Goal: Task Accomplishment & Management: Use online tool/utility

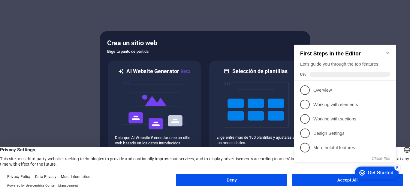
click at [306, 180] on div "checkmark Get Started 5 First Steps in the Editor Let's guide you through the t…" at bounding box center [346, 109] width 109 height 146
click at [382, 170] on div "Get Started" at bounding box center [380, 172] width 26 height 5
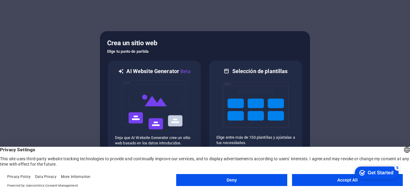
click at [393, 176] on div "Get Started" at bounding box center [380, 172] width 26 height 5
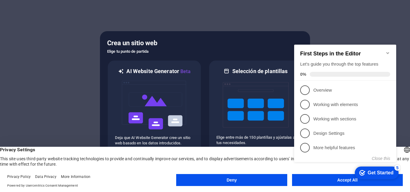
click at [370, 173] on div "Get Started" at bounding box center [380, 172] width 26 height 5
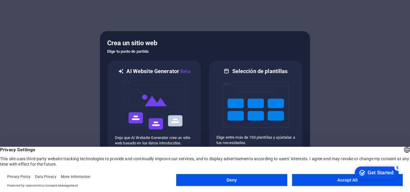
click at [393, 176] on div "Get Started" at bounding box center [380, 172] width 26 height 5
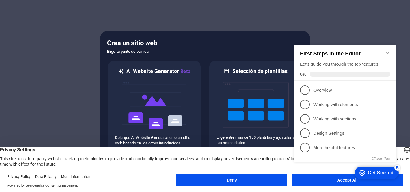
click at [389, 51] on icon "Minimize checklist" at bounding box center [387, 53] width 5 height 5
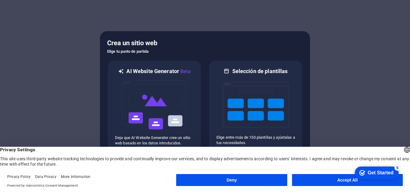
click at [336, 179] on button "Accept All" at bounding box center [347, 180] width 111 height 12
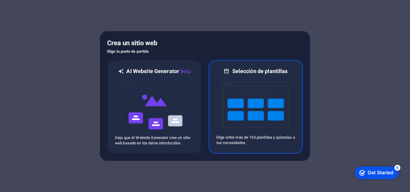
click at [244, 96] on img at bounding box center [256, 105] width 66 height 60
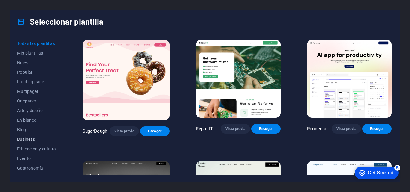
click at [31, 138] on span "Business" at bounding box center [36, 139] width 39 height 5
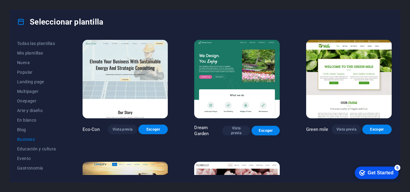
drag, startPoint x: 391, startPoint y: 56, endPoint x: 396, endPoint y: 87, distance: 31.5
click at [396, 87] on div "Todas las plantillas Mis plantillas Nueva Popular Landing page Multipager Onepa…" at bounding box center [205, 108] width 390 height 148
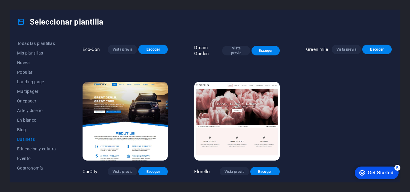
click at [142, 139] on img at bounding box center [124, 121] width 85 height 79
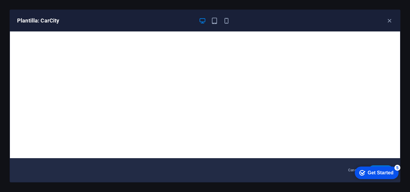
click at [385, 176] on div "checkmark Get Started 5" at bounding box center [377, 173] width 44 height 13
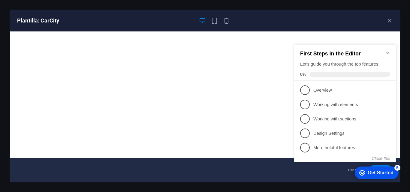
click at [389, 51] on icon "Minimize checklist" at bounding box center [387, 53] width 5 height 5
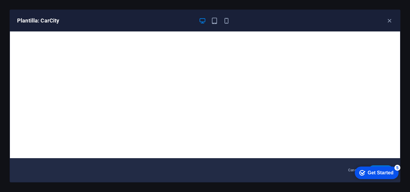
drag, startPoint x: 361, startPoint y: 176, endPoint x: 315, endPoint y: 175, distance: 45.6
click at [350, 175] on html "checkmark Get Started 5 First Steps in the Editor Let's guide you through the t…" at bounding box center [375, 173] width 51 height 18
click at [384, 171] on div "Get Started" at bounding box center [380, 172] width 26 height 5
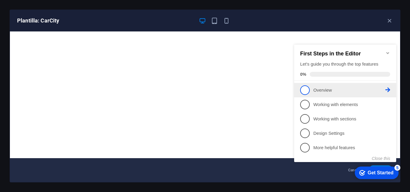
click at [301, 88] on span "1" at bounding box center [305, 90] width 10 height 10
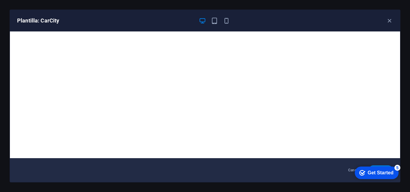
click at [373, 179] on div "checkmark Get Started 5" at bounding box center [377, 173] width 44 height 13
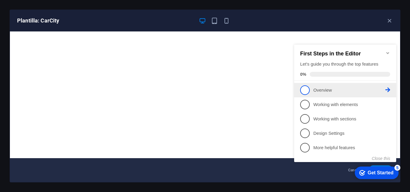
click at [307, 90] on span "1" at bounding box center [305, 90] width 10 height 10
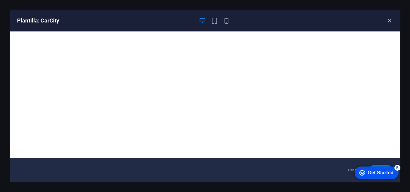
click at [385, 22] on div "Plantilla: CarCity" at bounding box center [201, 20] width 368 height 7
click at [388, 22] on icon "button" at bounding box center [389, 20] width 7 height 7
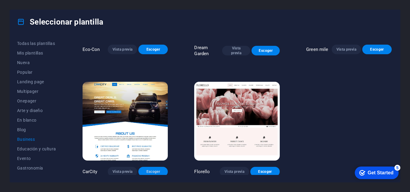
click at [149, 171] on span "Escoger" at bounding box center [153, 171] width 20 height 5
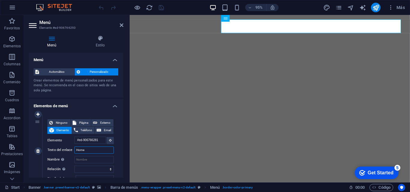
drag, startPoint x: 98, startPoint y: 152, endPoint x: 64, endPoint y: 153, distance: 33.9
click at [64, 153] on div "Texto del enlace Home" at bounding box center [80, 150] width 66 height 7
type input "Inicio"
select select
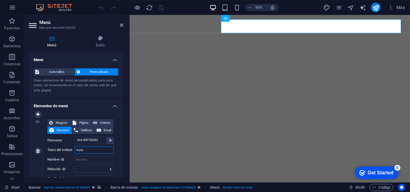
select select
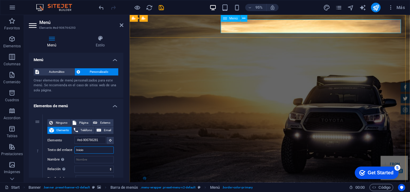
type input "Inicio"
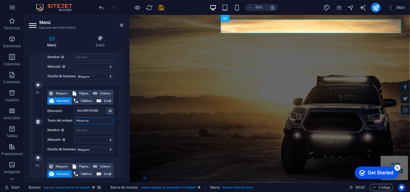
drag, startPoint x: 99, startPoint y: 119, endPoint x: 64, endPoint y: 123, distance: 35.4
click at [64, 123] on div "Texto del enlace About us" at bounding box center [80, 120] width 66 height 7
type input "Acerca"
select select
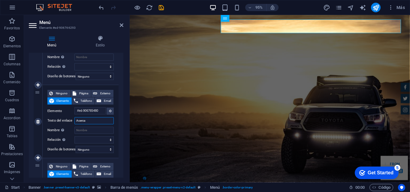
select select
type input "Acerca d"
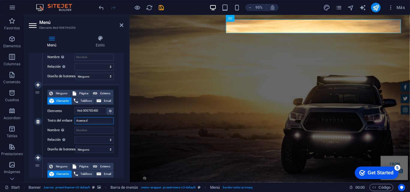
select select
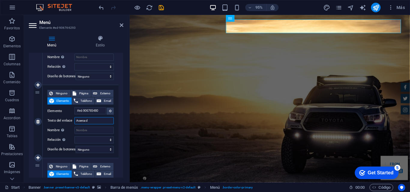
select select
type input "Acerca de"
select select
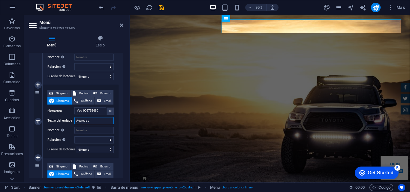
select select
type input "Acerca de Nosotro"
select select
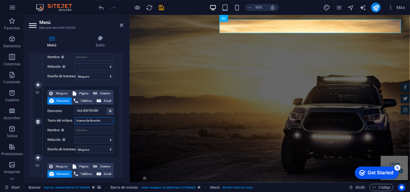
select select
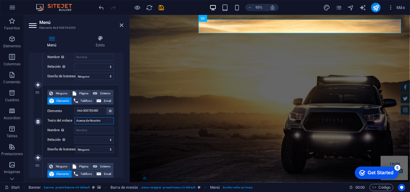
type input "Acerca de Nosotros"
select select
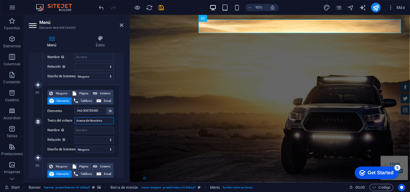
select select
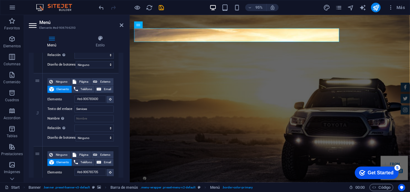
scroll to position [189, 0]
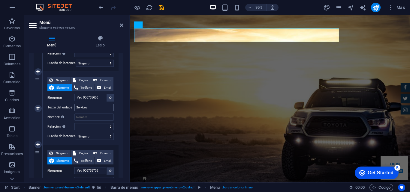
type input "Acerca de Nosotros"
click at [102, 107] on input "Services" at bounding box center [93, 107] width 39 height 7
type input "Servic"
select select
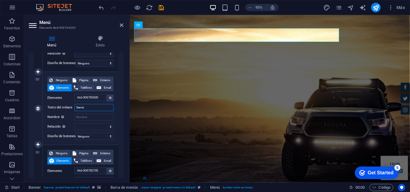
select select
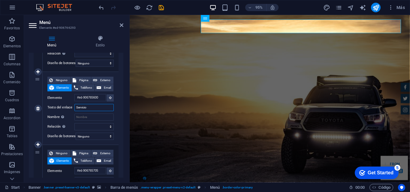
type input "Servicios"
select select
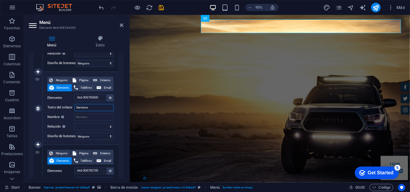
select select
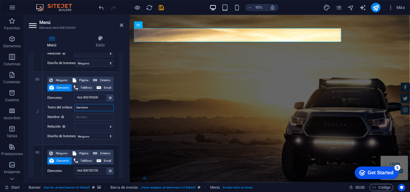
type input "Servicios"
drag, startPoint x: 122, startPoint y: 120, endPoint x: 121, endPoint y: 132, distance: 12.0
click at [121, 132] on div "1 Ninguno Página Externo Elemento Teléfono Email Página Start Subpage Legal Not…" at bounding box center [76, 145] width 94 height 448
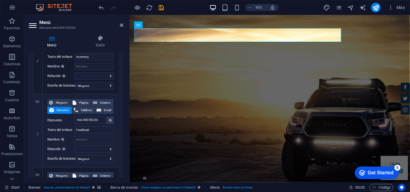
scroll to position [319, 0]
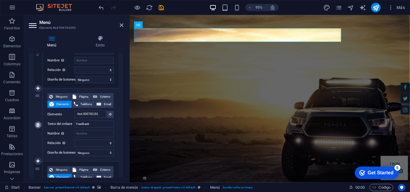
click at [37, 126] on icon at bounding box center [37, 125] width 3 height 4
select select
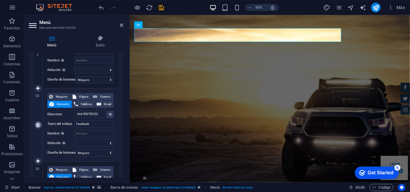
type input "#ed-906766095"
type input "Contact"
select select
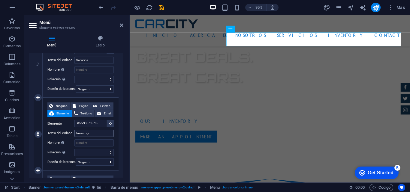
scroll to position [0, 0]
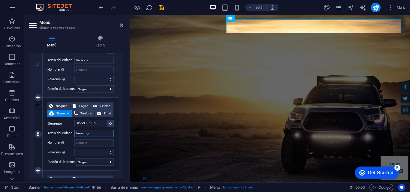
drag, startPoint x: 88, startPoint y: 133, endPoint x: 52, endPoint y: 133, distance: 36.6
click at [52, 133] on div "Texto del enlace Inventory" at bounding box center [80, 133] width 66 height 7
type input "Promocionex"
select select
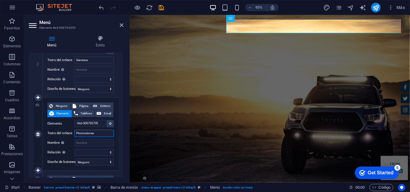
select select
type input "Promociones"
select select
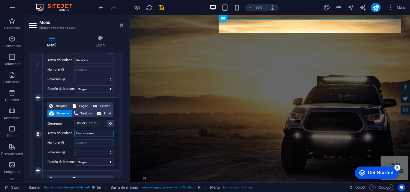
select select
type input "Promociones"
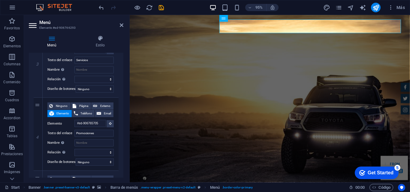
drag, startPoint x: 123, startPoint y: 132, endPoint x: 123, endPoint y: 142, distance: 9.9
click at [123, 142] on div "Menú Estilo Menú Automático Personalizado Crear elementos de menú personalizado…" at bounding box center [76, 107] width 104 height 152
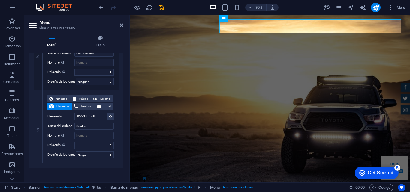
scroll to position [323, 0]
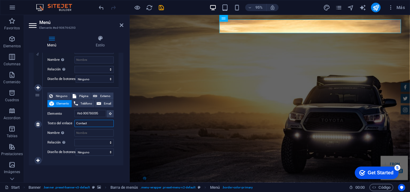
drag, startPoint x: 95, startPoint y: 122, endPoint x: 71, endPoint y: 120, distance: 24.3
click at [71, 120] on div "Texto del enlace Contact" at bounding box center [80, 123] width 66 height 7
type input "contacto"
select select
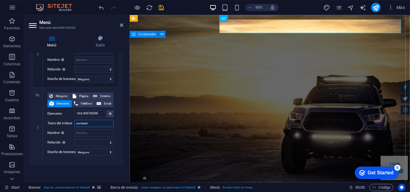
select select
type input "ontacto"
select select
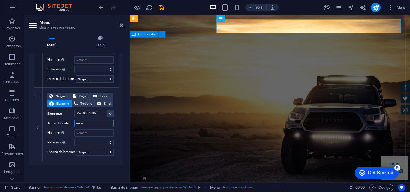
select select
type input "Contacto"
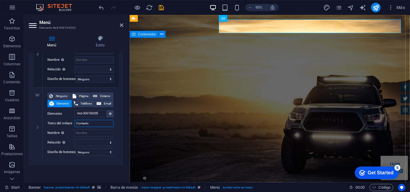
select select
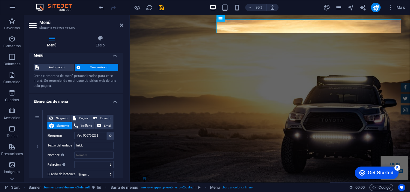
scroll to position [0, 0]
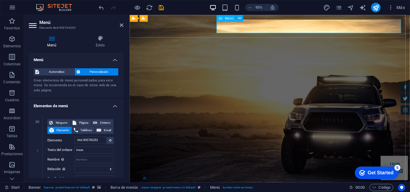
type input "Contacto"
click at [121, 24] on icon at bounding box center [122, 25] width 4 height 5
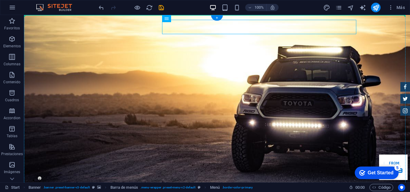
drag, startPoint x: 191, startPoint y: 33, endPoint x: 149, endPoint y: 34, distance: 41.4
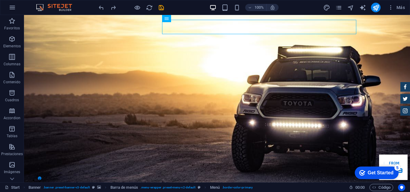
drag, startPoint x: 409, startPoint y: 29, endPoint x: 433, endPoint y: 24, distance: 23.9
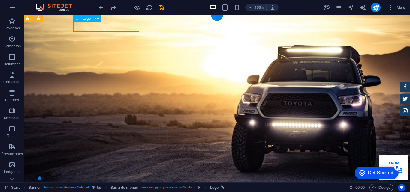
select select "px"
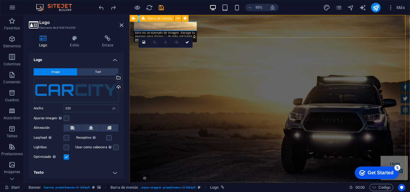
click at [58, 72] on span "Image" at bounding box center [55, 71] width 8 height 7
click at [118, 87] on div "Cargar" at bounding box center [117, 87] width 9 height 9
click at [116, 85] on body "suavyser.com.mx Start Favoritos Elementos Columnas Contenido Cuadros Accordion …" at bounding box center [205, 96] width 410 height 192
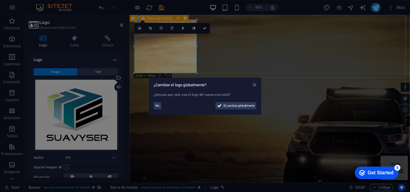
click at [255, 84] on icon at bounding box center [255, 84] width 4 height 5
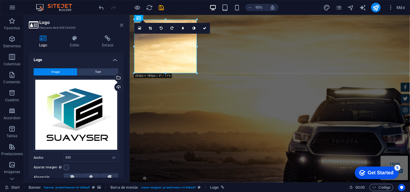
click at [120, 25] on icon at bounding box center [122, 25] width 4 height 5
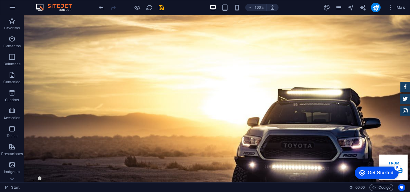
drag, startPoint x: 407, startPoint y: 27, endPoint x: 429, endPoint y: 28, distance: 22.0
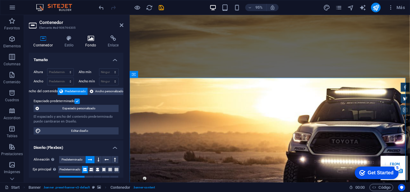
click at [85, 36] on icon at bounding box center [91, 38] width 20 height 6
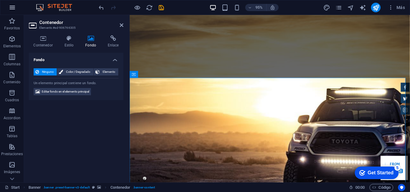
click at [13, 7] on icon "button" at bounding box center [12, 7] width 7 height 7
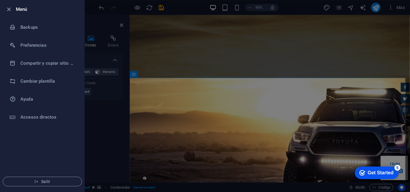
click at [123, 127] on div at bounding box center [205, 96] width 410 height 192
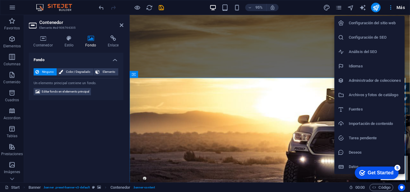
click at [389, 9] on div at bounding box center [205, 96] width 410 height 192
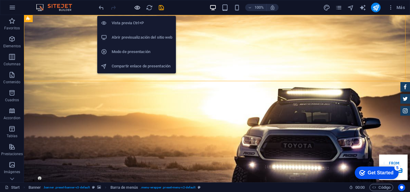
click at [137, 6] on icon "button" at bounding box center [137, 7] width 7 height 7
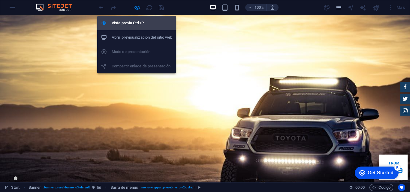
click at [135, 24] on h6 "Vista previa Ctrl+P" at bounding box center [142, 22] width 61 height 7
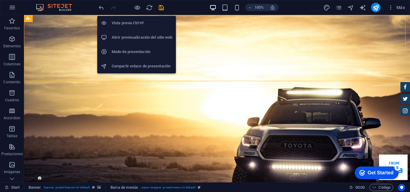
click at [135, 24] on h6 "Vista previa Ctrl+P" at bounding box center [142, 22] width 61 height 7
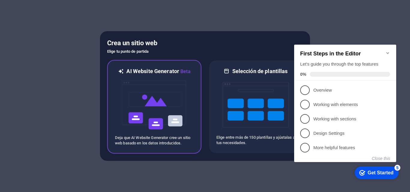
click at [171, 87] on img at bounding box center [154, 105] width 66 height 60
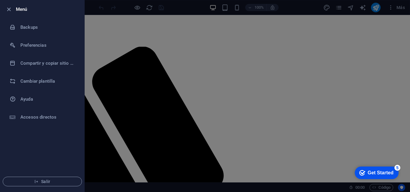
click at [238, 41] on div at bounding box center [205, 96] width 410 height 192
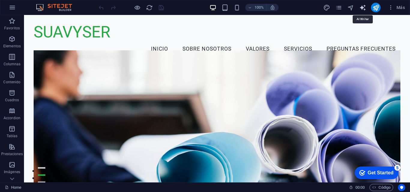
click at [361, 8] on icon "text_generator" at bounding box center [362, 7] width 7 height 7
select select "English"
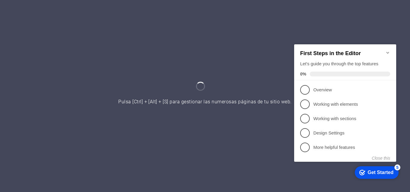
click at [388, 50] on icon "Minimize checklist" at bounding box center [387, 52] width 5 height 5
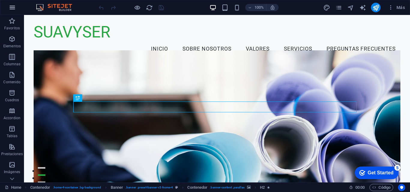
drag, startPoint x: 13, startPoint y: 4, endPoint x: 11, endPoint y: 8, distance: 4.3
click at [11, 8] on icon "button" at bounding box center [12, 7] width 7 height 7
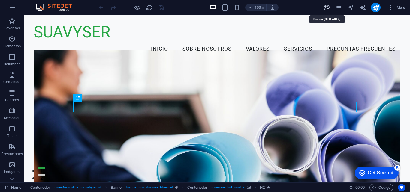
select select "px"
select select "200"
select select "px"
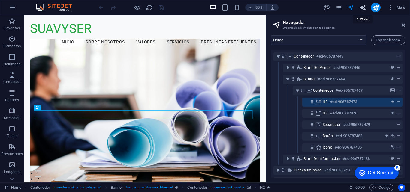
click at [359, 7] on icon "text_generator" at bounding box center [362, 7] width 7 height 7
select select "English"
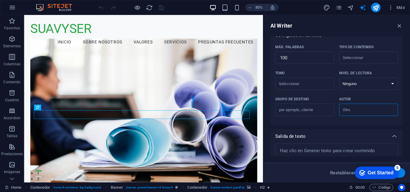
scroll to position [154, 0]
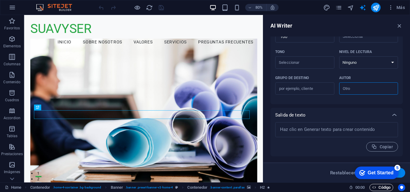
click at [381, 187] on span "Código" at bounding box center [381, 187] width 18 height 7
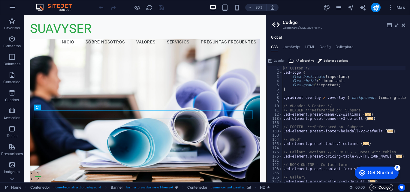
click at [381, 187] on span "Código" at bounding box center [381, 187] width 18 height 7
click at [376, 188] on span "Código" at bounding box center [381, 187] width 18 height 7
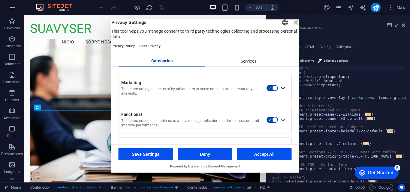
click at [292, 26] on div "Close Layer" at bounding box center [296, 22] width 8 height 8
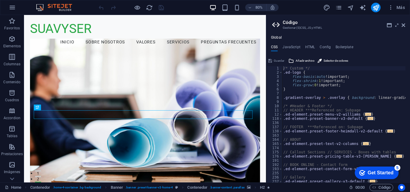
click at [360, 170] on icon "Get Started 5 items remaining, 0% complete" at bounding box center [362, 172] width 6 height 5
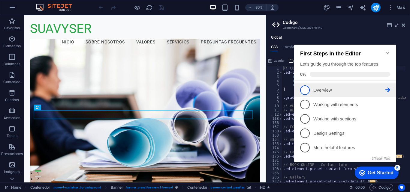
click at [303, 90] on span "1" at bounding box center [305, 90] width 10 height 10
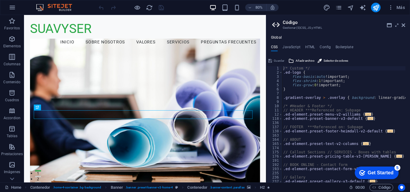
scroll to position [0, 0]
click at [370, 170] on div "Get Started" at bounding box center [380, 172] width 26 height 5
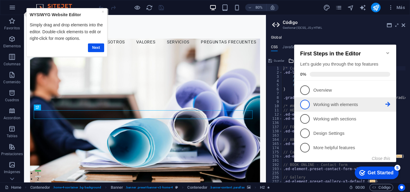
click at [342, 103] on p "Working with elements - incomplete" at bounding box center [349, 105] width 72 height 6
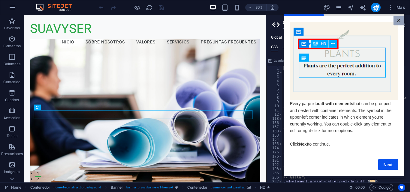
drag, startPoint x: 402, startPoint y: 14, endPoint x: 400, endPoint y: 18, distance: 3.6
click at [401, 16] on modal-container "× Every page is built with elements that can be grouped and nested with contain…" at bounding box center [344, 95] width 120 height 162
click at [399, 20] on link "×" at bounding box center [398, 20] width 10 height 9
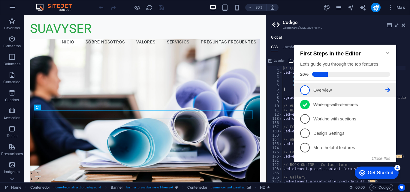
click at [306, 87] on span "1" at bounding box center [305, 90] width 10 height 10
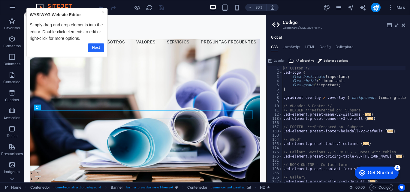
click at [97, 48] on link "Next" at bounding box center [96, 47] width 16 height 9
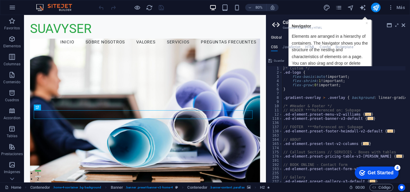
click at [362, 6] on icon "text_generator" at bounding box center [362, 7] width 7 height 7
select select "English"
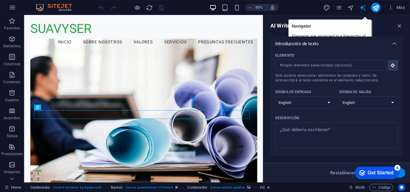
click at [366, 23] on div "AI Writer" at bounding box center [336, 25] width 132 height 7
drag, startPoint x: 366, startPoint y: 23, endPoint x: 361, endPoint y: 6, distance: 18.2
click at [361, 15] on div "Home Favoritos Elementos Columnas Contenido [PERSON_NAME] Accordion Tablas Pres…" at bounding box center [205, 99] width 410 height 168
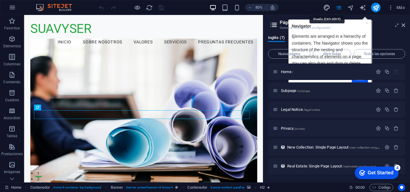
select select "px"
select select "200"
select select "px"
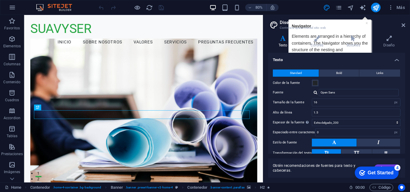
click at [390, 172] on div "Get Started" at bounding box center [380, 172] width 26 height 5
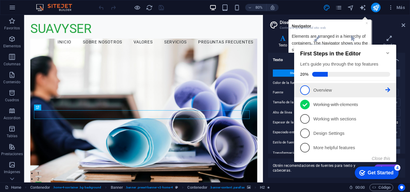
click at [302, 88] on span "1" at bounding box center [305, 90] width 10 height 10
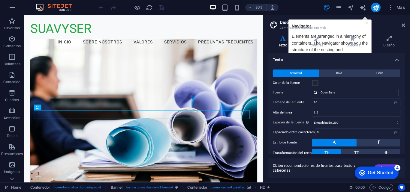
click at [390, 172] on div "Get Started" at bounding box center [380, 172] width 26 height 5
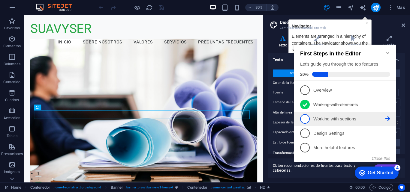
click at [305, 116] on span "3" at bounding box center [305, 119] width 10 height 10
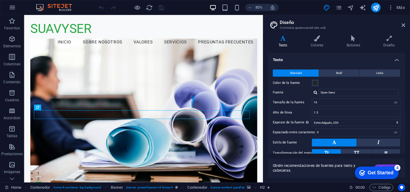
click at [371, 171] on div "Get Started" at bounding box center [380, 172] width 26 height 5
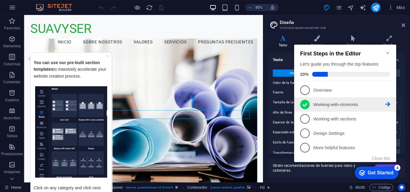
click at [386, 102] on icon at bounding box center [387, 104] width 5 height 5
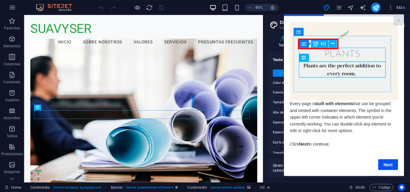
click at [376, 173] on cue "Every page is built with elements that can be grouped and nested with container…" at bounding box center [344, 96] width 120 height 160
click at [395, 19] on link "×" at bounding box center [398, 20] width 10 height 9
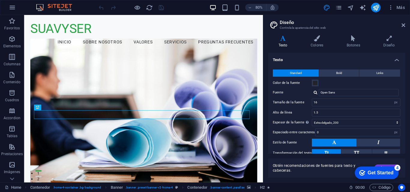
click at [389, 173] on div "Get Started" at bounding box center [380, 172] width 26 height 5
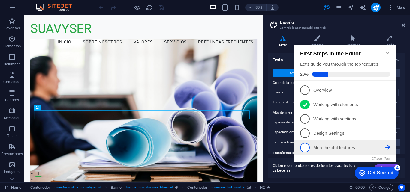
click at [330, 143] on link "5 More helpful features - incomplete" at bounding box center [345, 148] width 90 height 10
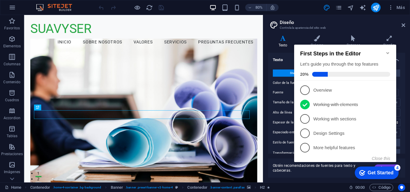
click at [330, 142] on div "checkmark Get Started 4 First Steps in the Editor Let's guide you through the t…" at bounding box center [346, 109] width 109 height 146
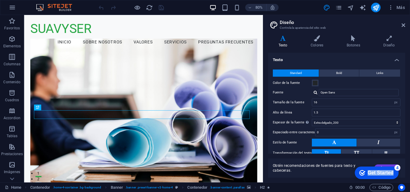
click at [388, 182] on div "checkmark Get Started 4 First Steps in the Editor Let's guide you through the t…" at bounding box center [375, 173] width 51 height 18
click at [382, 177] on div "checkmark Get Started 4" at bounding box center [377, 173] width 44 height 13
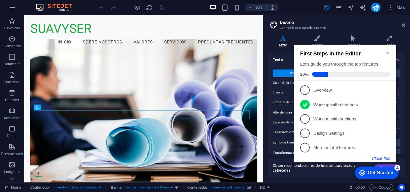
click at [378, 156] on button "Close this" at bounding box center [381, 158] width 18 height 5
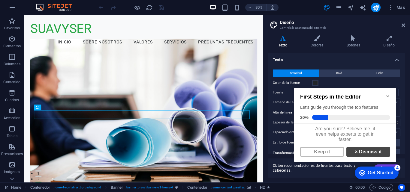
click at [374, 156] on link "× Dismiss it" at bounding box center [368, 152] width 44 height 10
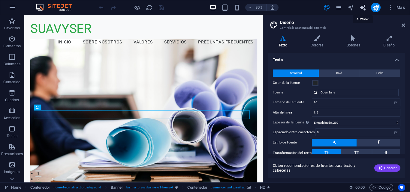
click at [363, 9] on icon "text_generator" at bounding box center [362, 7] width 7 height 7
select select "English"
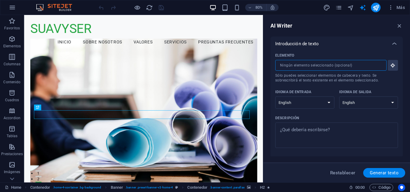
click at [364, 65] on input "Elemento ​ Sólo puedes seleccionar elementos de cabecera y texto. Se sobrescrib…" at bounding box center [328, 65] width 107 height 11
click at [319, 103] on select "Albanian Arabic Armenian Awadhi Azerbaijani Bashkir Basque Belarusian Bengali B…" at bounding box center [304, 103] width 59 height 12
select select "Spanish"
click at [275, 97] on select "Albanian Arabic Armenian Awadhi Azerbaijani Bashkir Basque Belarusian Bengali B…" at bounding box center [304, 103] width 59 height 12
click at [359, 100] on select "Albanian Arabic Armenian Awadhi Azerbaijani Bashkir Basque Belarusian Bengali B…" at bounding box center [368, 103] width 59 height 12
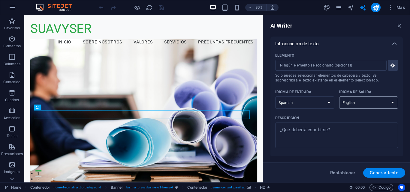
select select "Spanish"
click at [339, 97] on select "Albanian Arabic Armenian Awadhi Azerbaijani Bashkir Basque Belarusian Bengali B…" at bounding box center [368, 103] width 59 height 12
drag, startPoint x: 403, startPoint y: 74, endPoint x: 403, endPoint y: 85, distance: 10.2
click at [403, 85] on div "AI Writer Introducción de texto Elemento ​ Sólo puedes seleccionar elementos de…" at bounding box center [336, 99] width 147 height 168
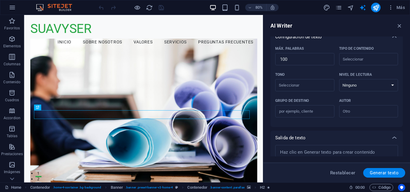
scroll to position [154, 0]
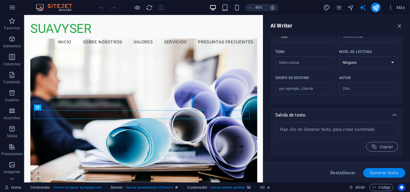
click at [390, 169] on button "Generar texto" at bounding box center [384, 173] width 42 height 10
select select "English"
type textarea "x"
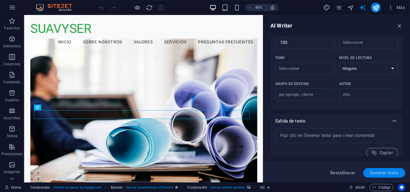
scroll to position [160, 0]
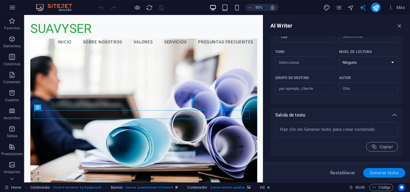
click at [384, 175] on span "Generar texto" at bounding box center [383, 173] width 29 height 5
type textarea "x"
click at [13, 178] on icon at bounding box center [12, 179] width 4 height 3
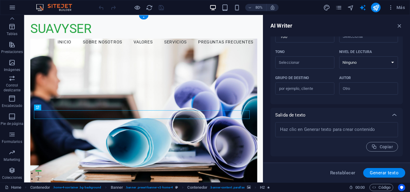
click at [117, 109] on figure at bounding box center [172, 139] width 283 height 191
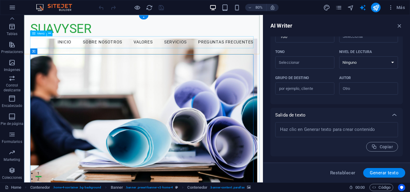
click at [35, 49] on nav "Inicio Sobre Nosotros Valores Servicios Preguntas Frecuentes" at bounding box center [172, 49] width 283 height 15
